Goal: Submit feedback/report problem

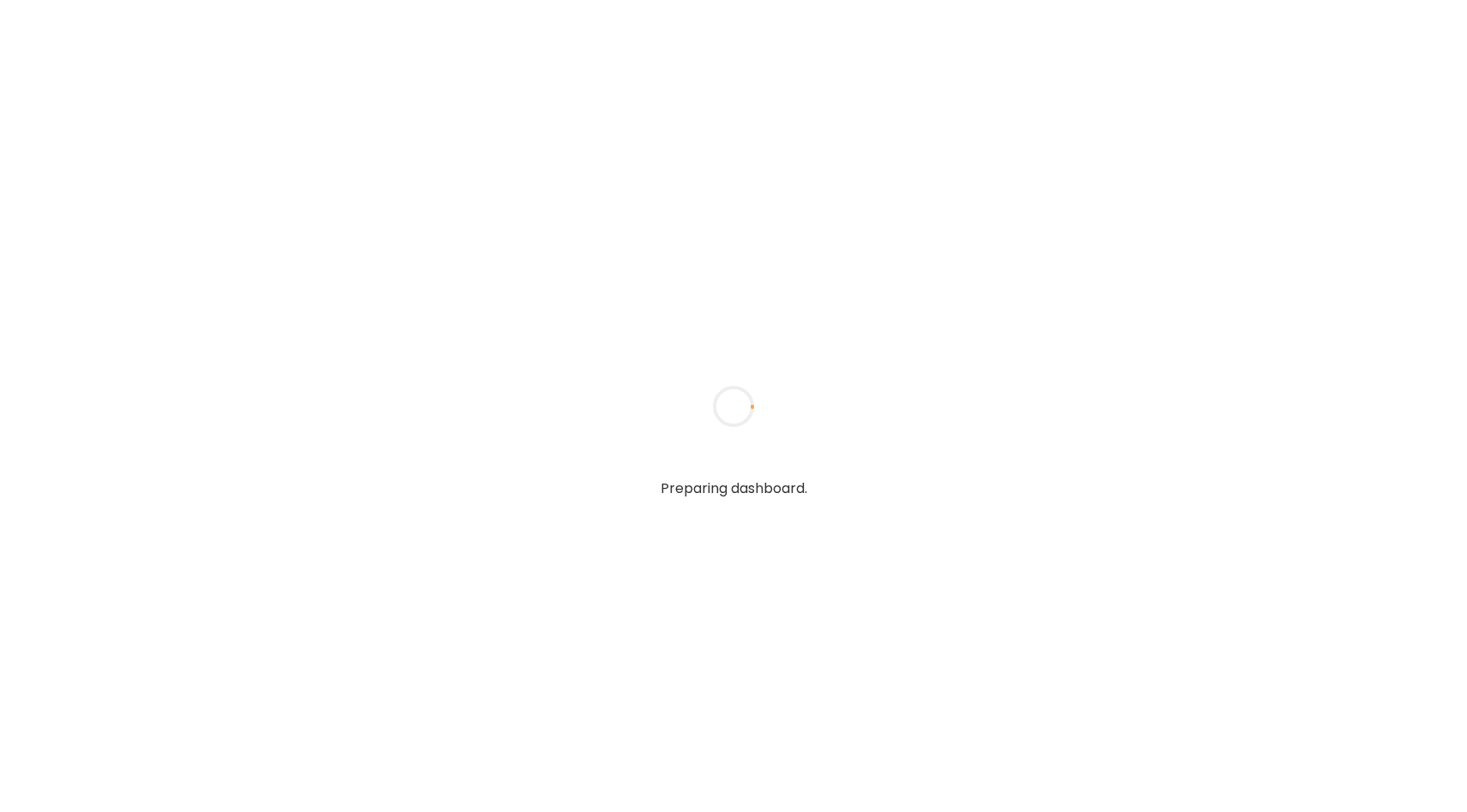
type input "**********"
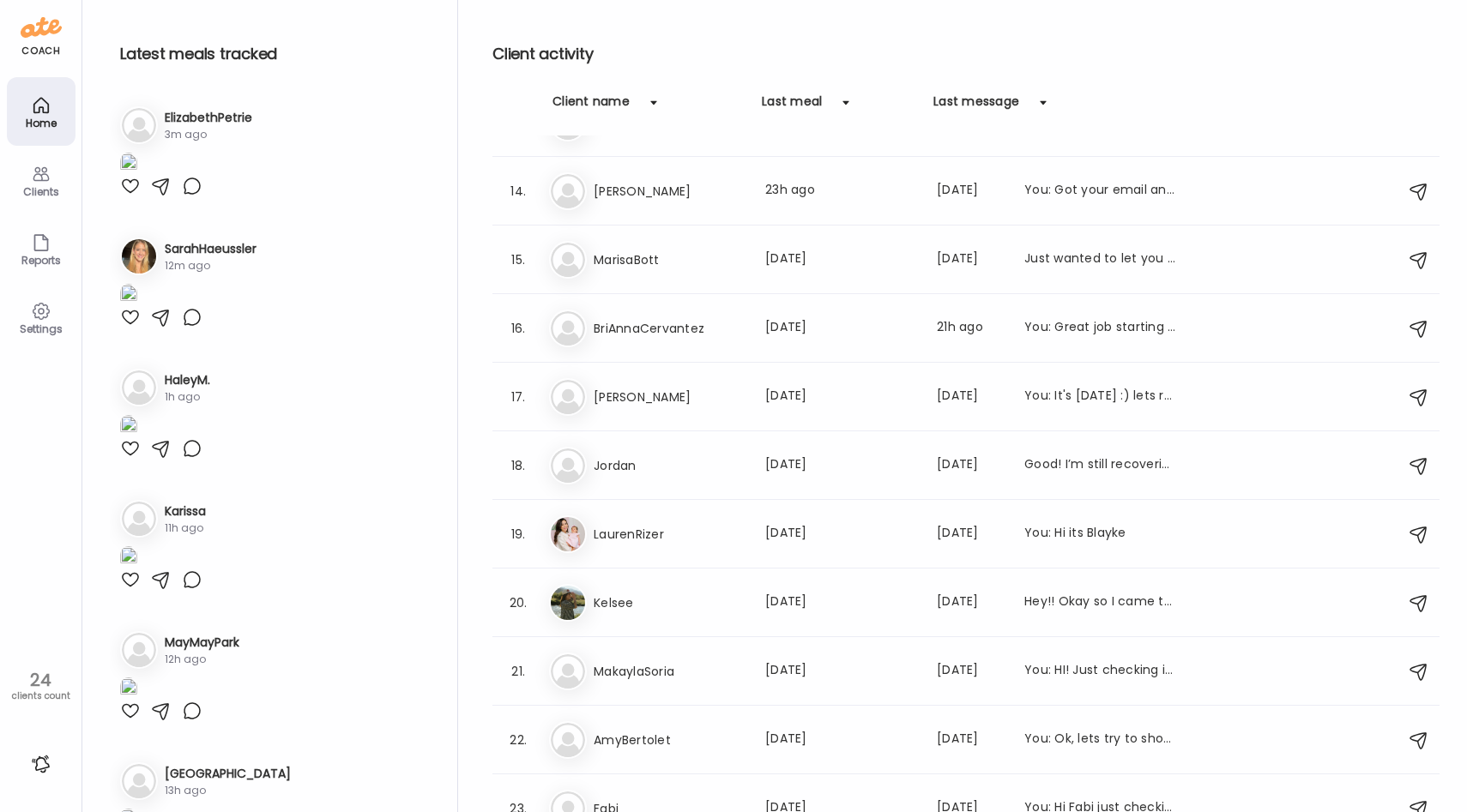
scroll to position [961, 0]
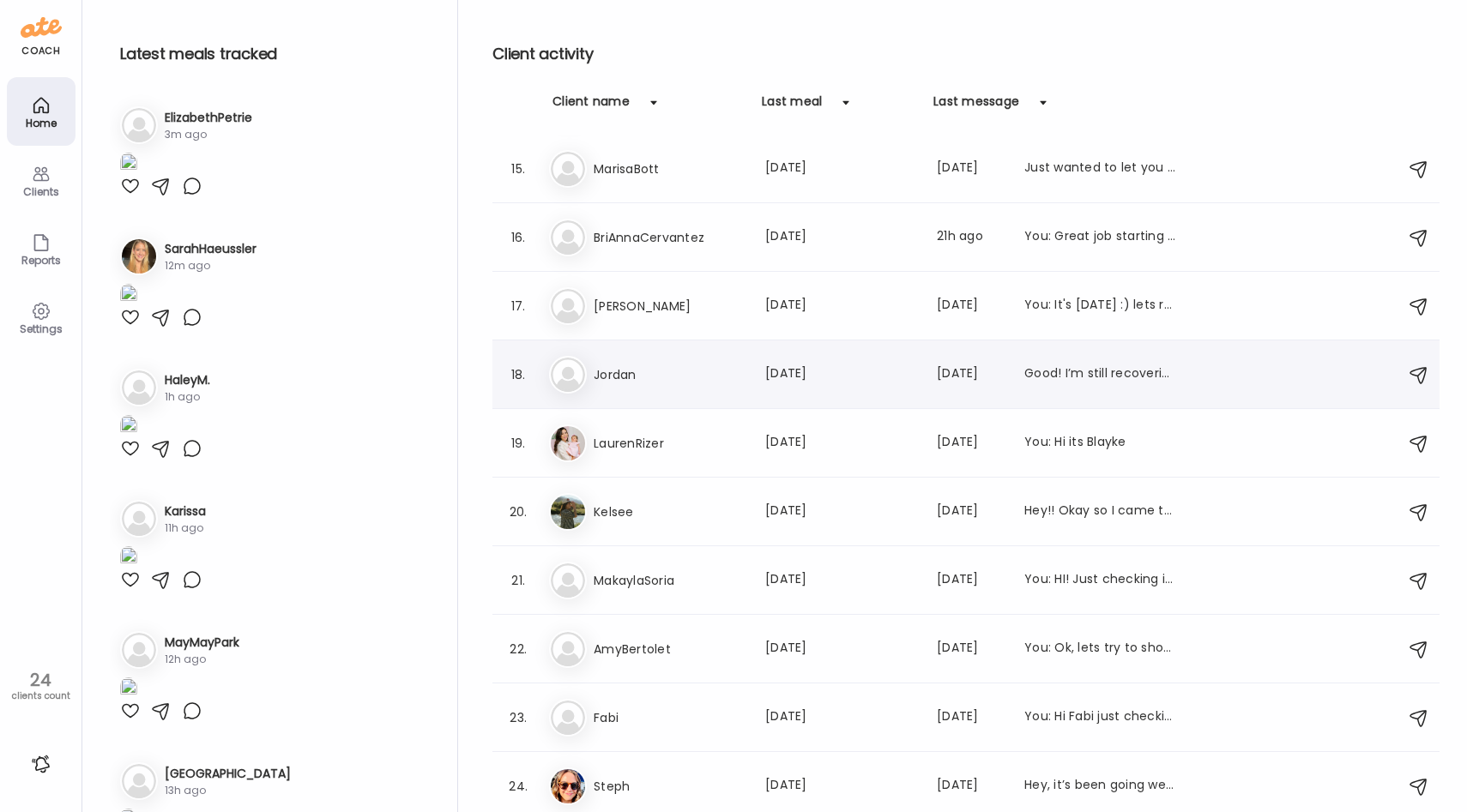
click at [667, 367] on h3 "Jordan" at bounding box center [669, 375] width 151 height 21
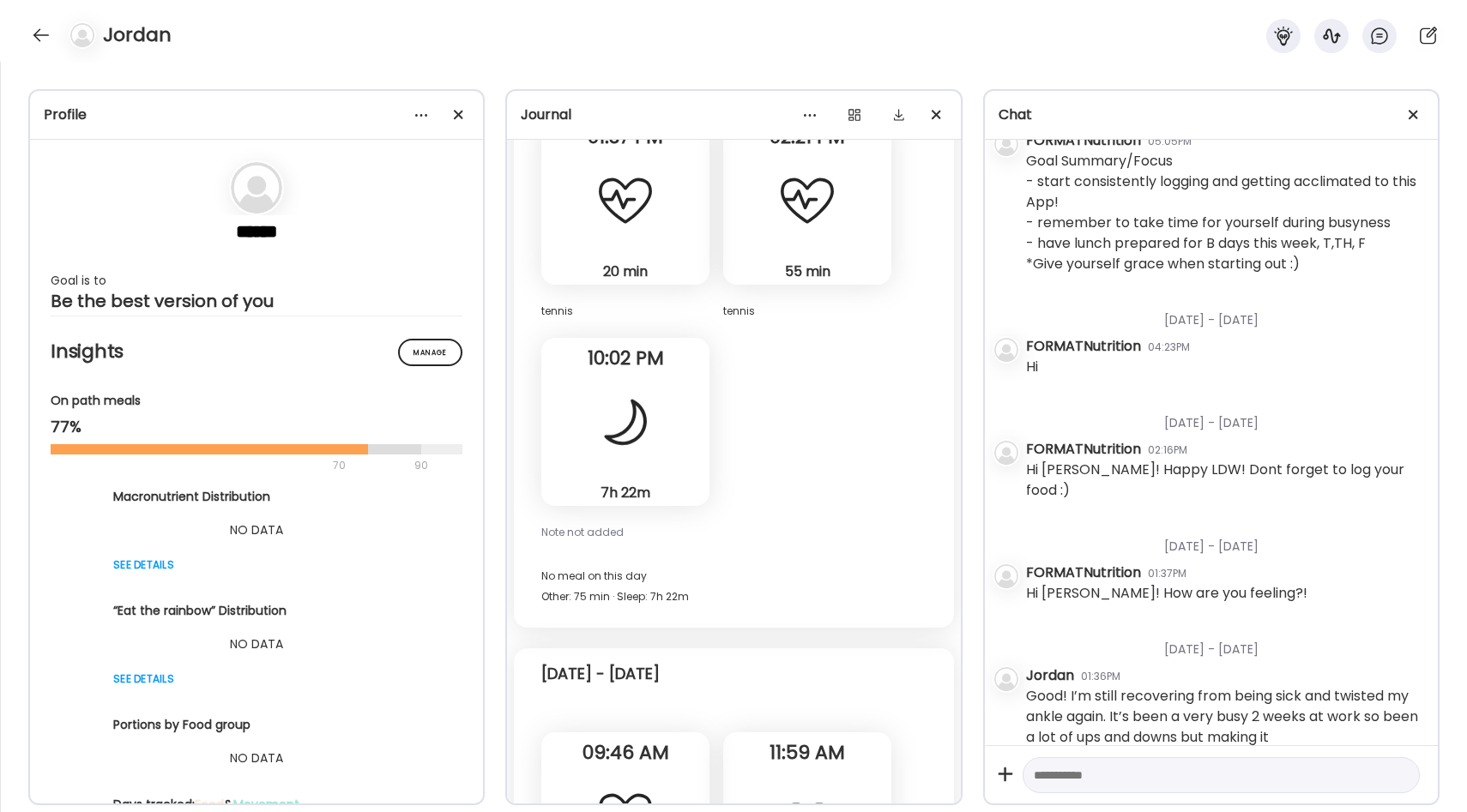
scroll to position [24885, 0]
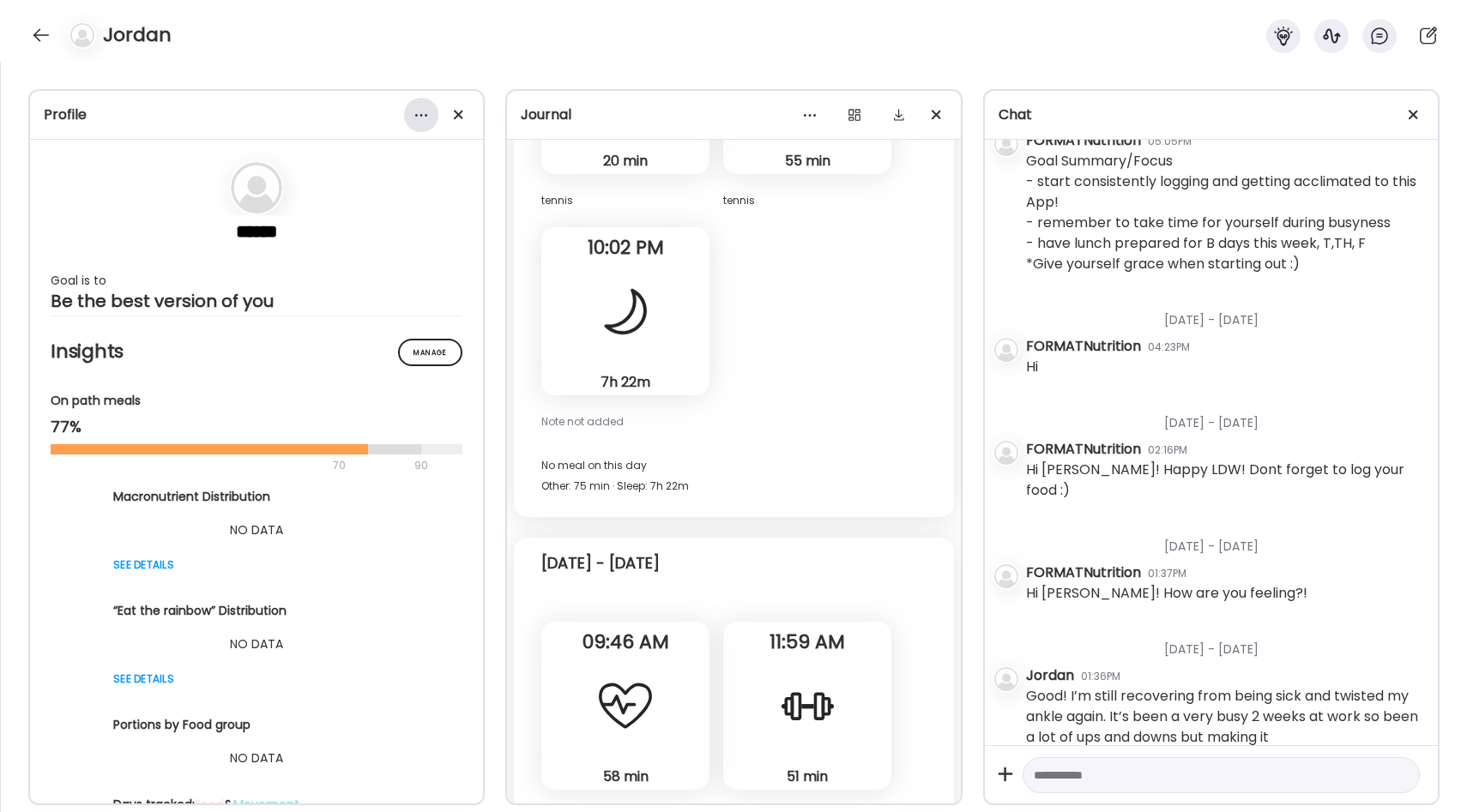
click at [426, 116] on div at bounding box center [421, 115] width 35 height 35
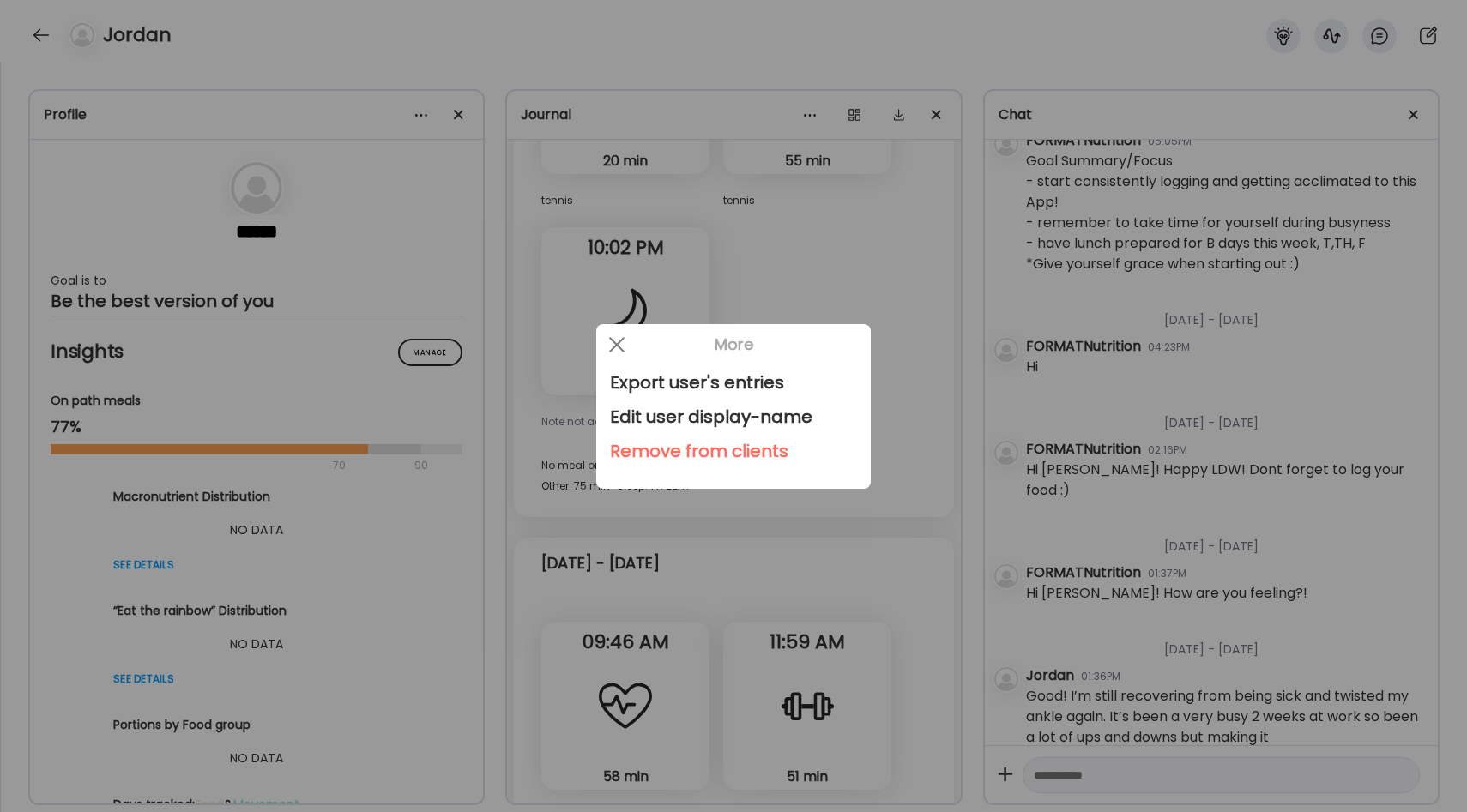
click at [777, 548] on div at bounding box center [733, 406] width 1467 height 812
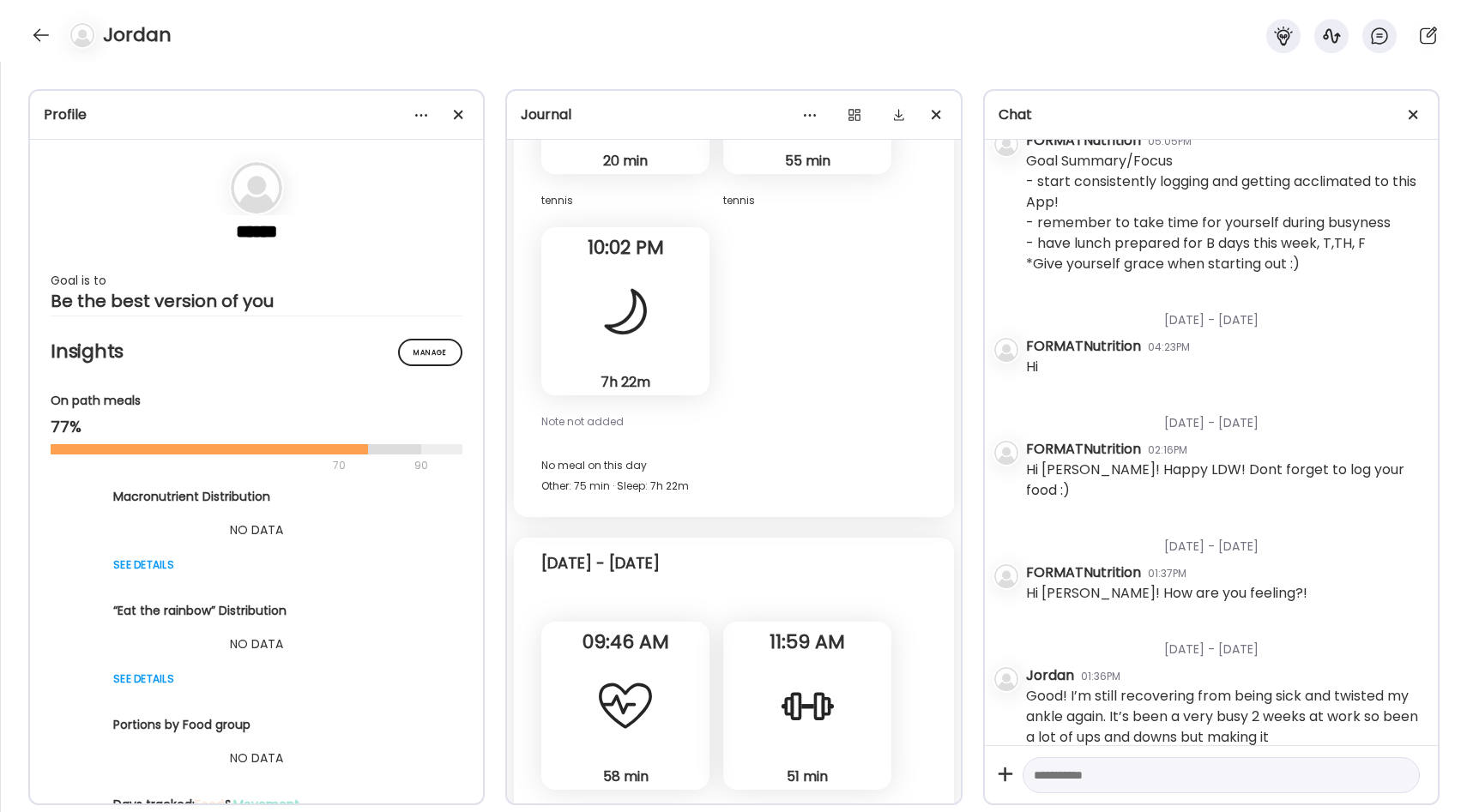
click at [1077, 765] on textarea at bounding box center [1206, 775] width 344 height 21
type textarea "**********"
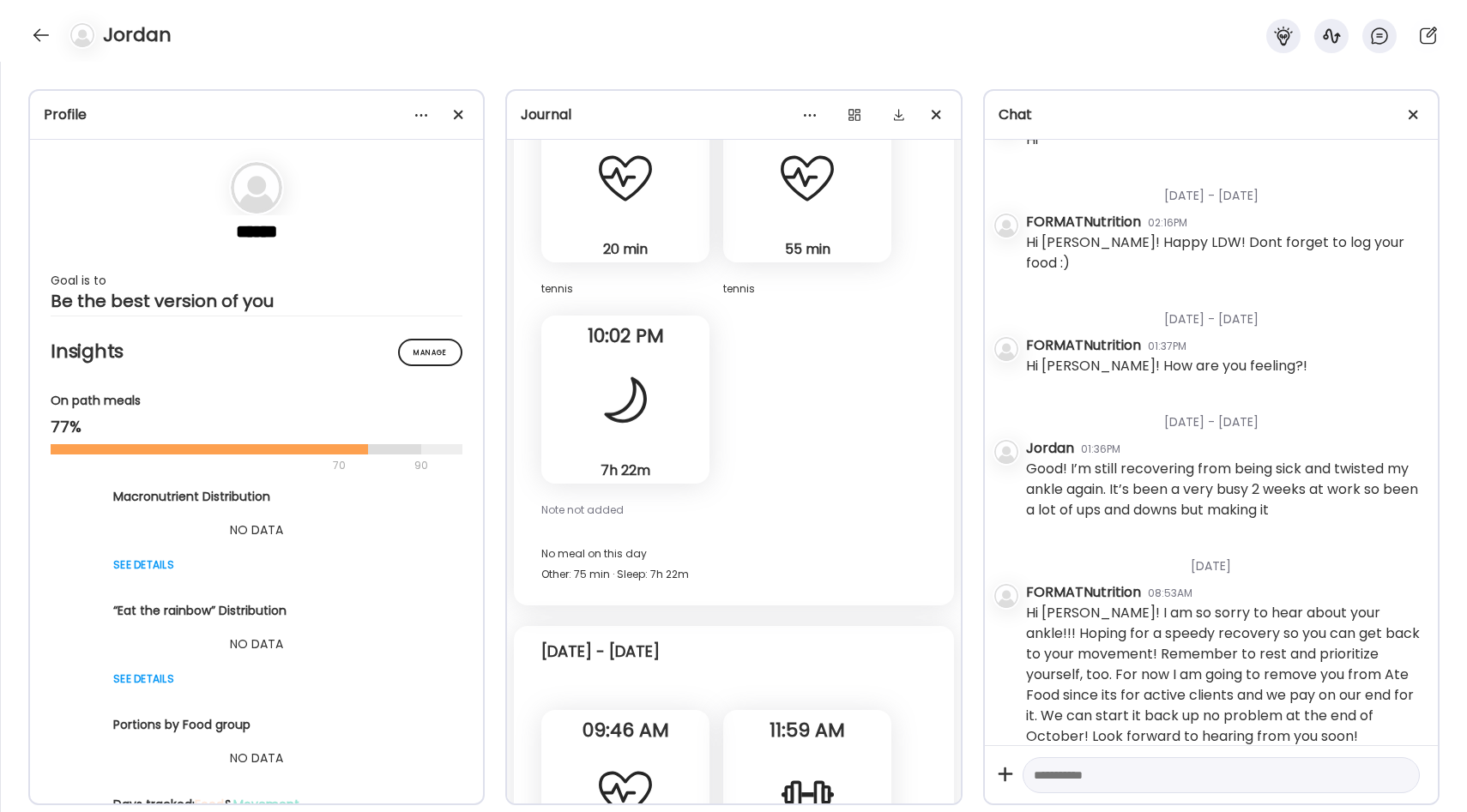
scroll to position [24885, 0]
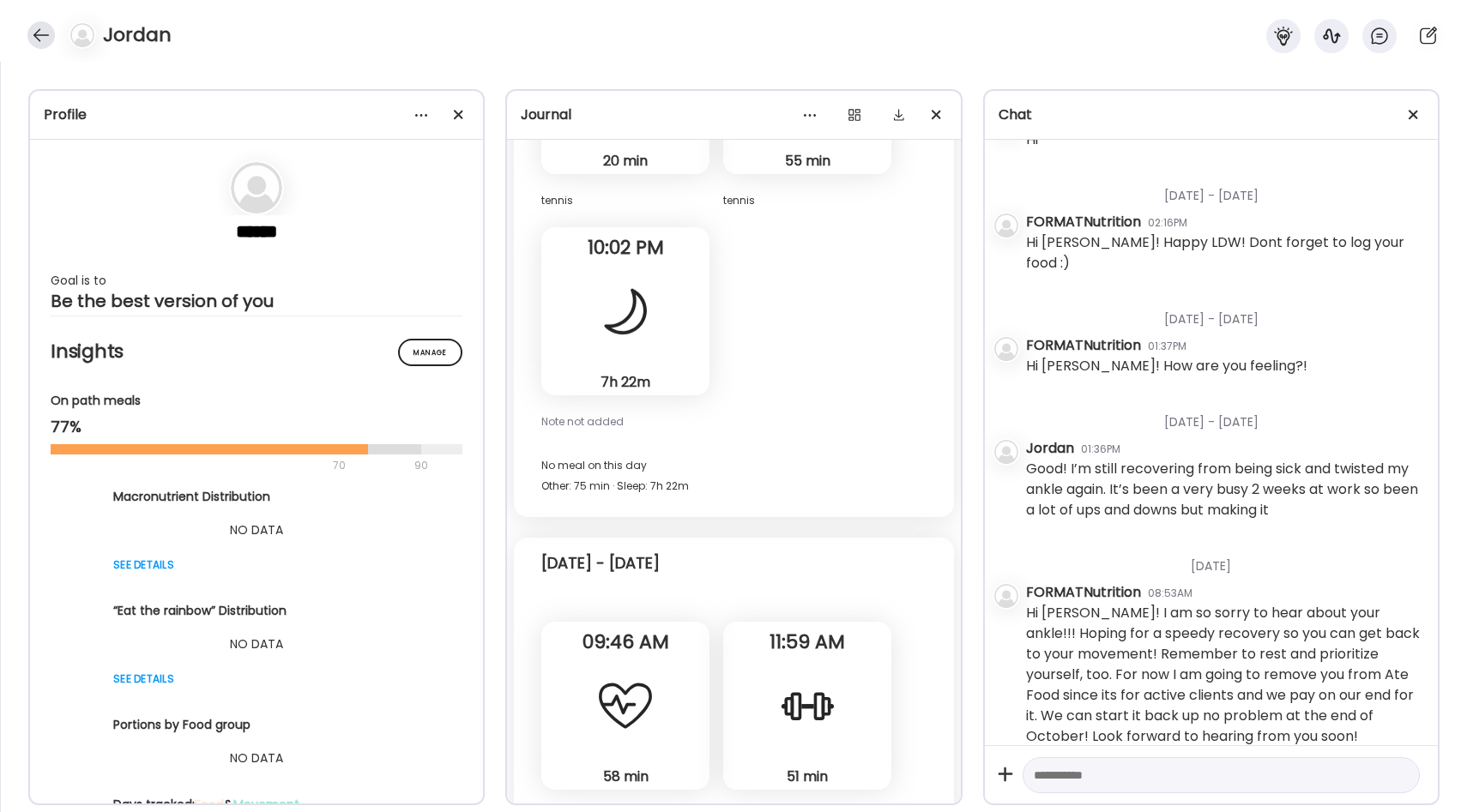
click at [46, 34] on div at bounding box center [41, 35] width 27 height 27
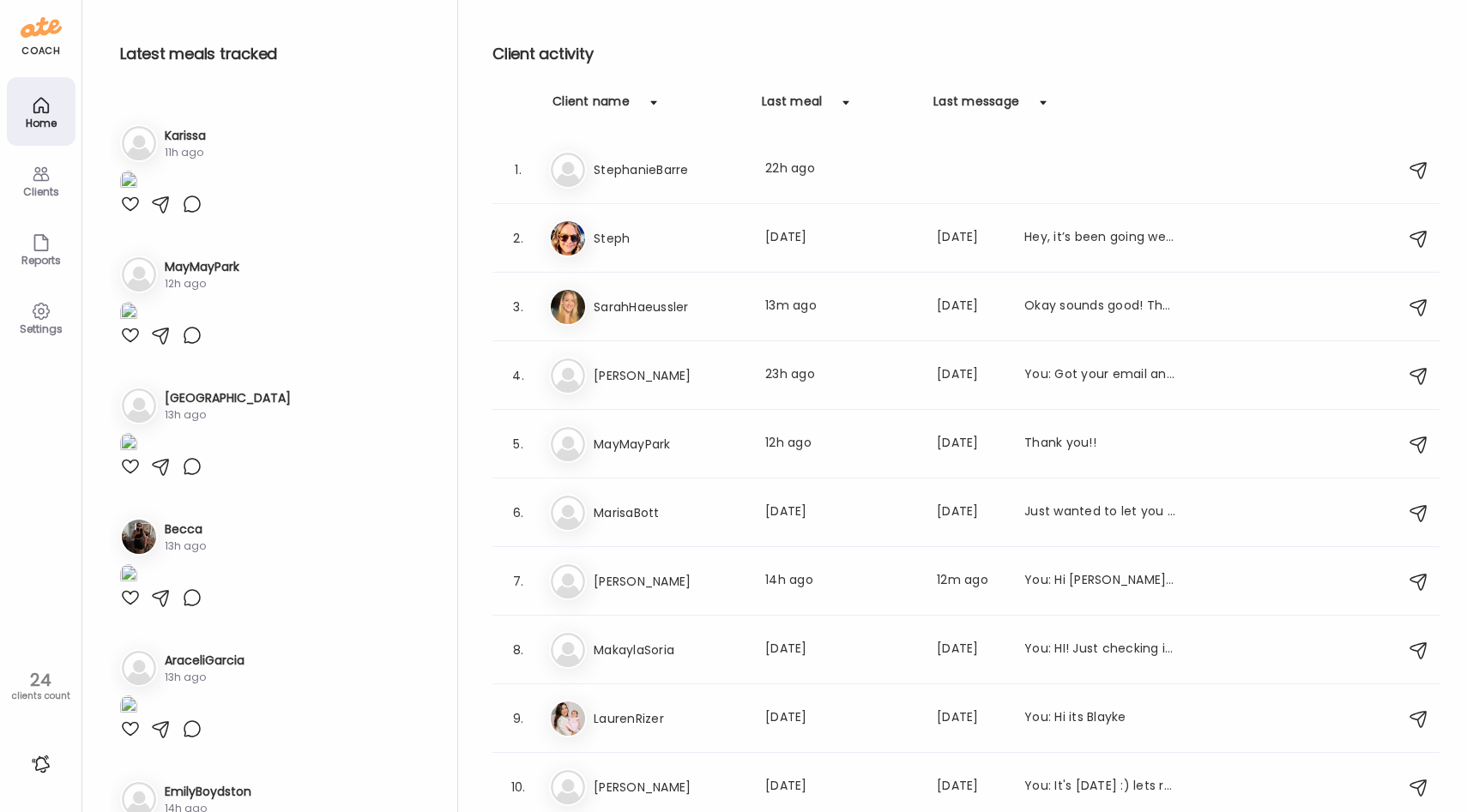
scroll to position [386, 0]
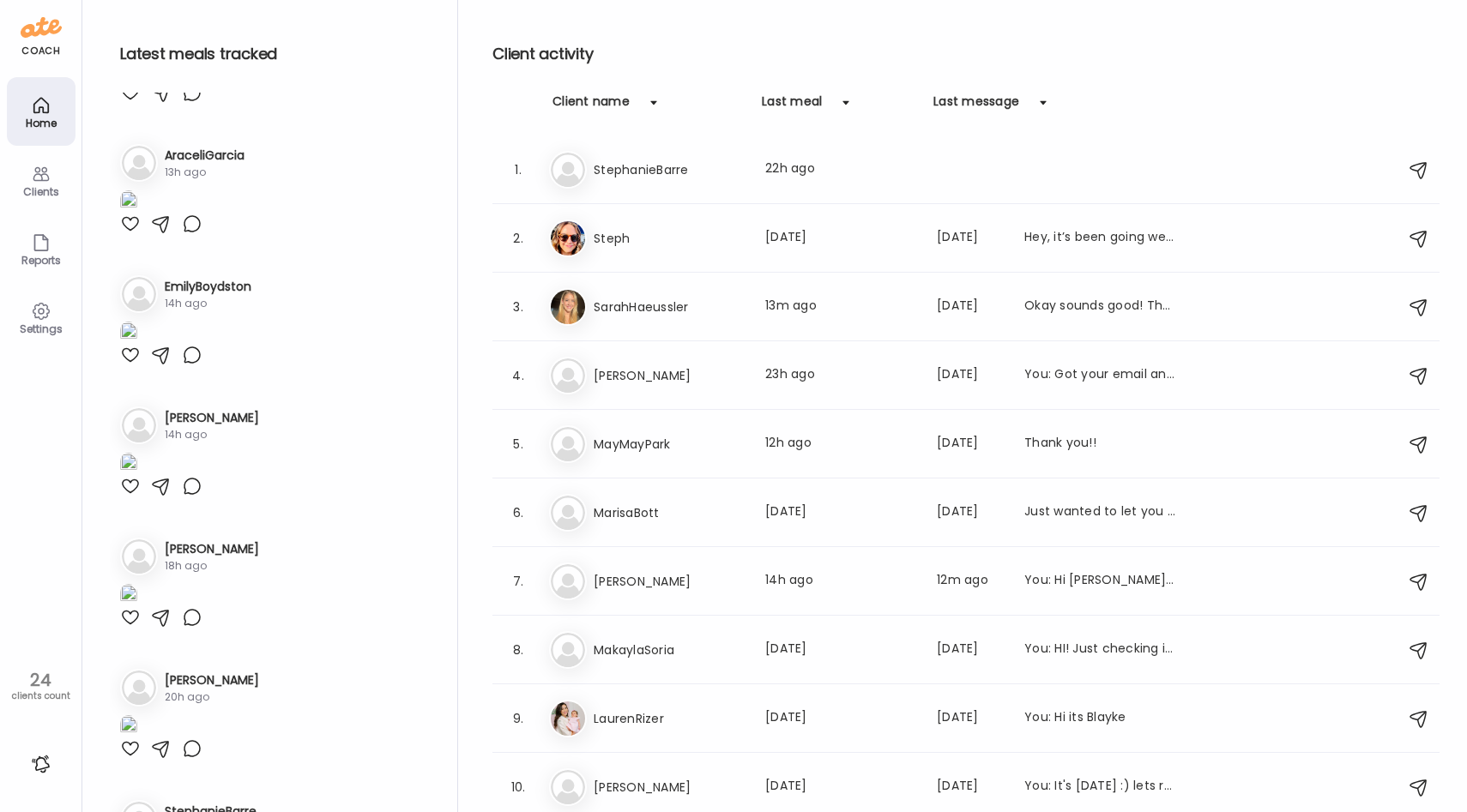
scroll to position [784, 0]
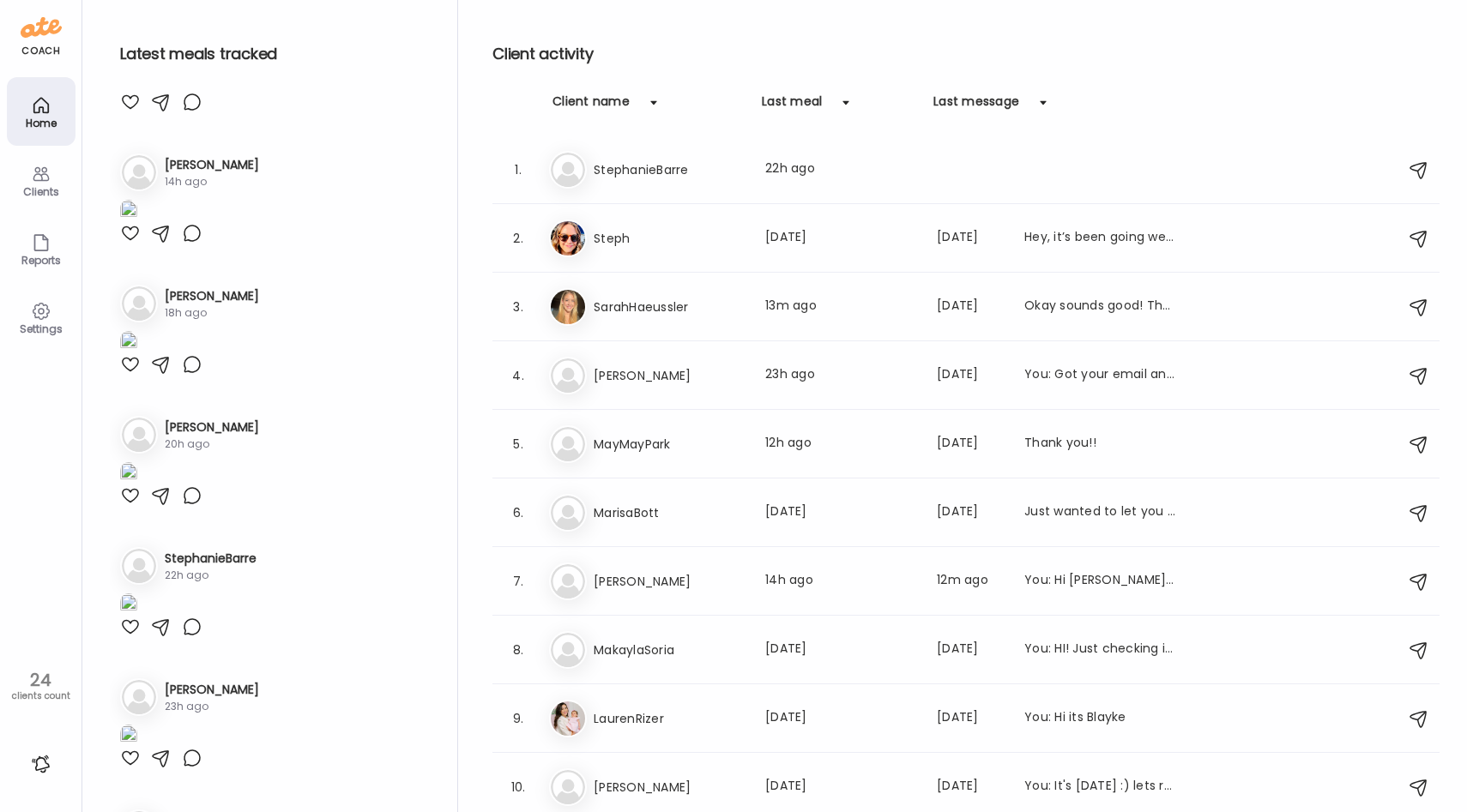
scroll to position [1147, 0]
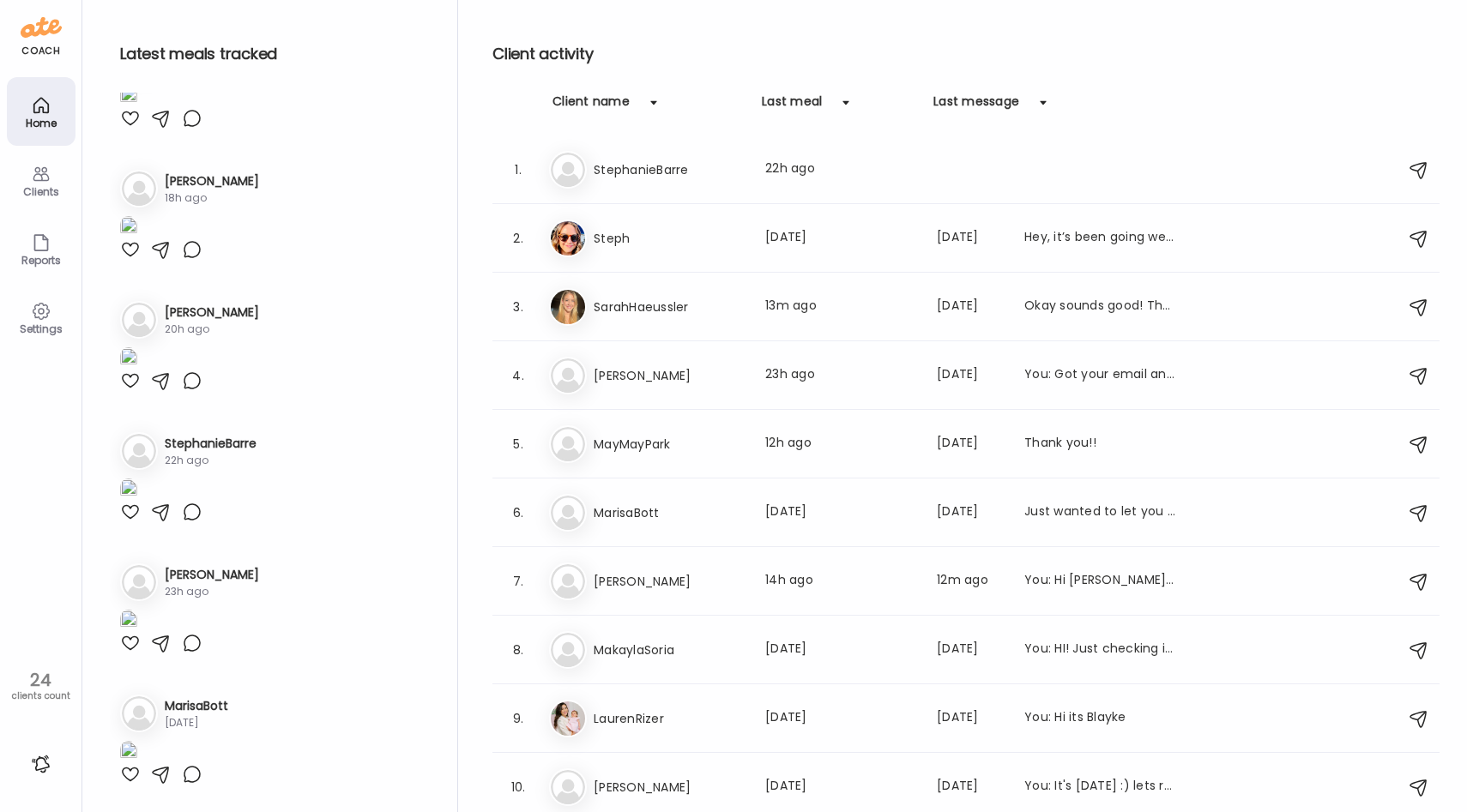
scroll to position [1555, 0]
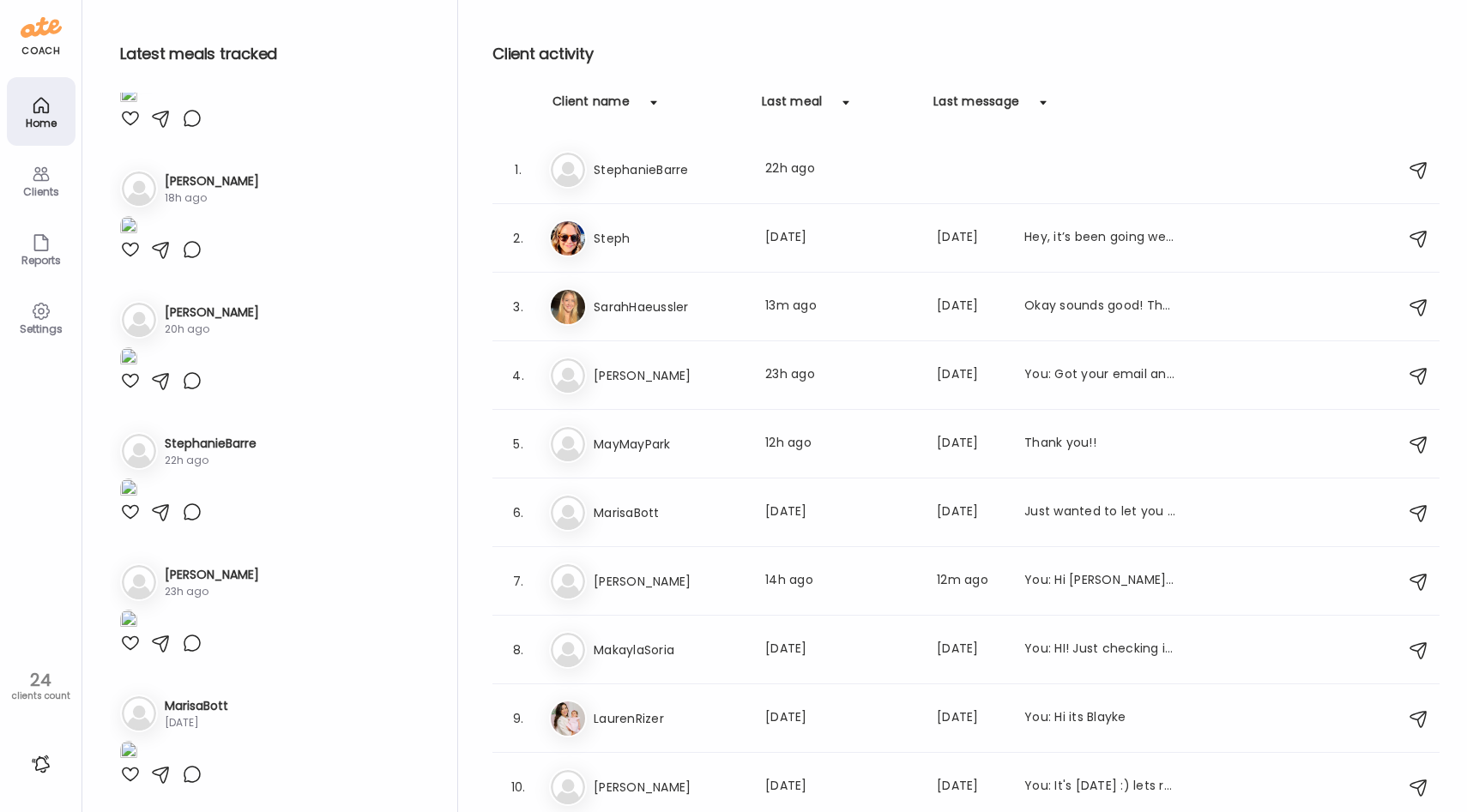
scroll to position [4019, 0]
click at [134, 260] on div at bounding box center [130, 249] width 21 height 21
click at [128, 391] on div at bounding box center [130, 380] width 21 height 21
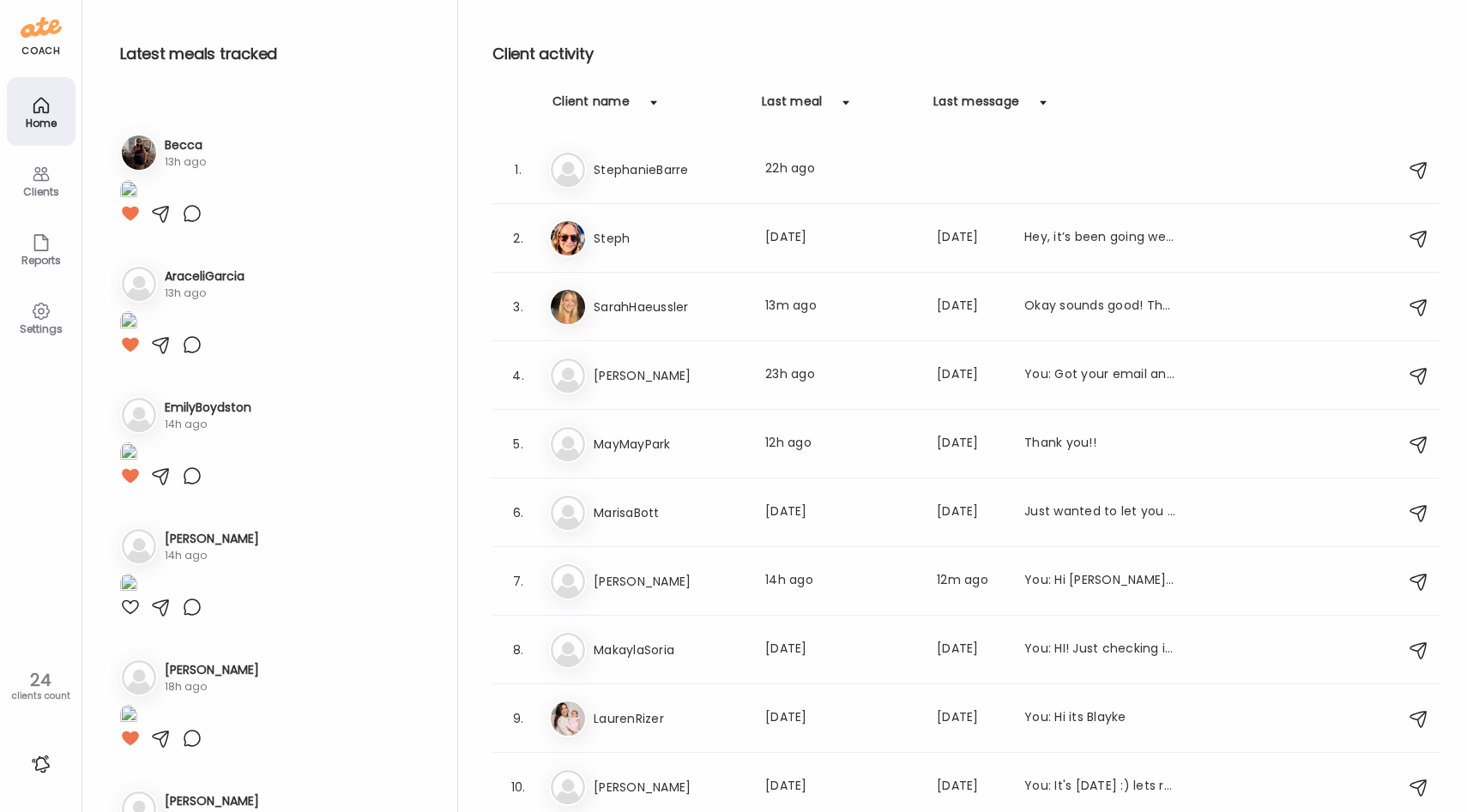
scroll to position [0, 0]
